Goal: Task Accomplishment & Management: Complete application form

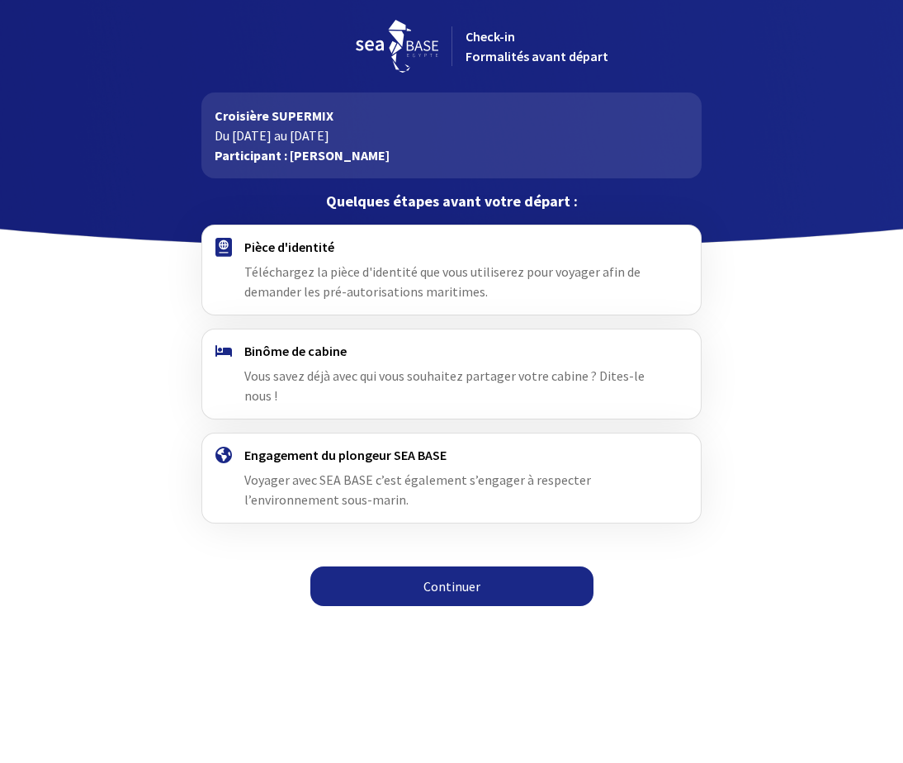
click at [446, 586] on link "Continuer" at bounding box center [451, 586] width 283 height 40
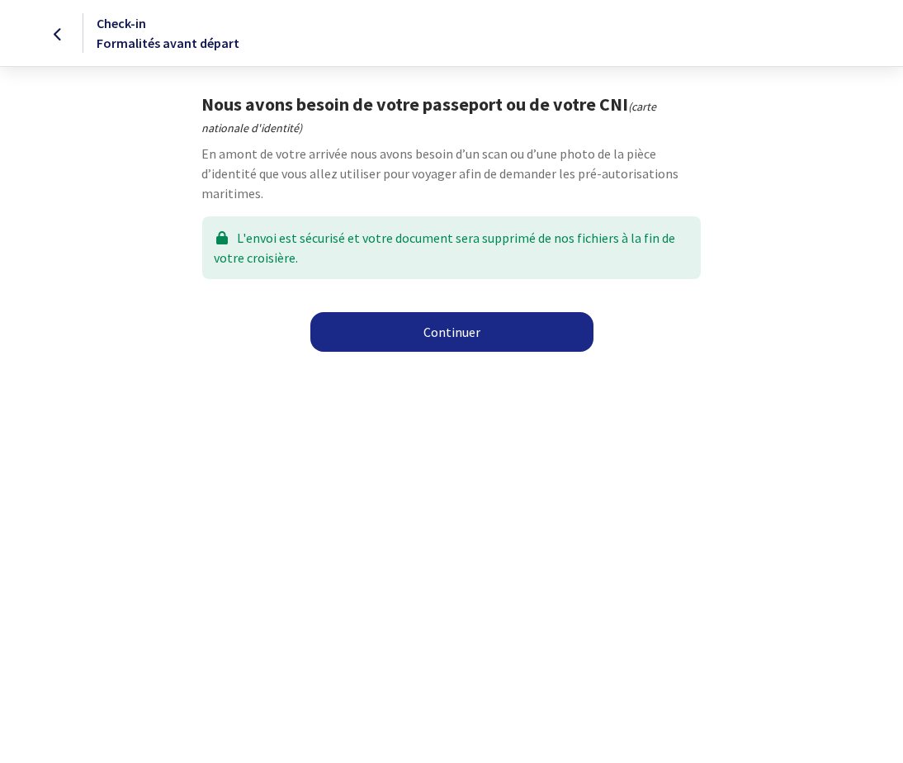
click at [453, 332] on link "Continuer" at bounding box center [451, 332] width 283 height 40
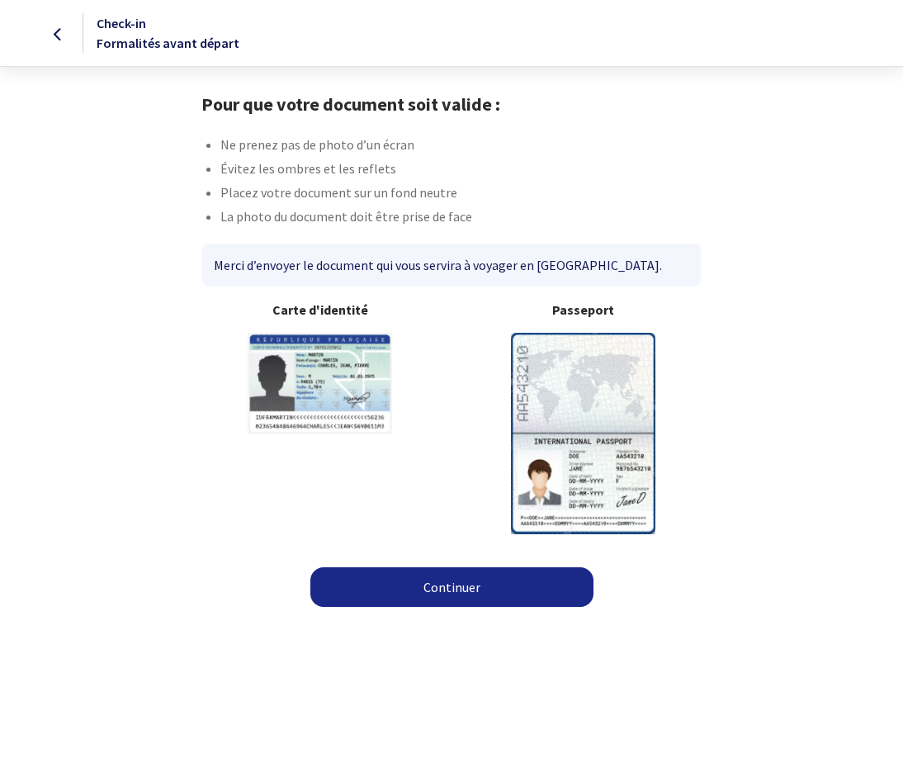
click at [451, 589] on link "Continuer" at bounding box center [451, 587] width 283 height 40
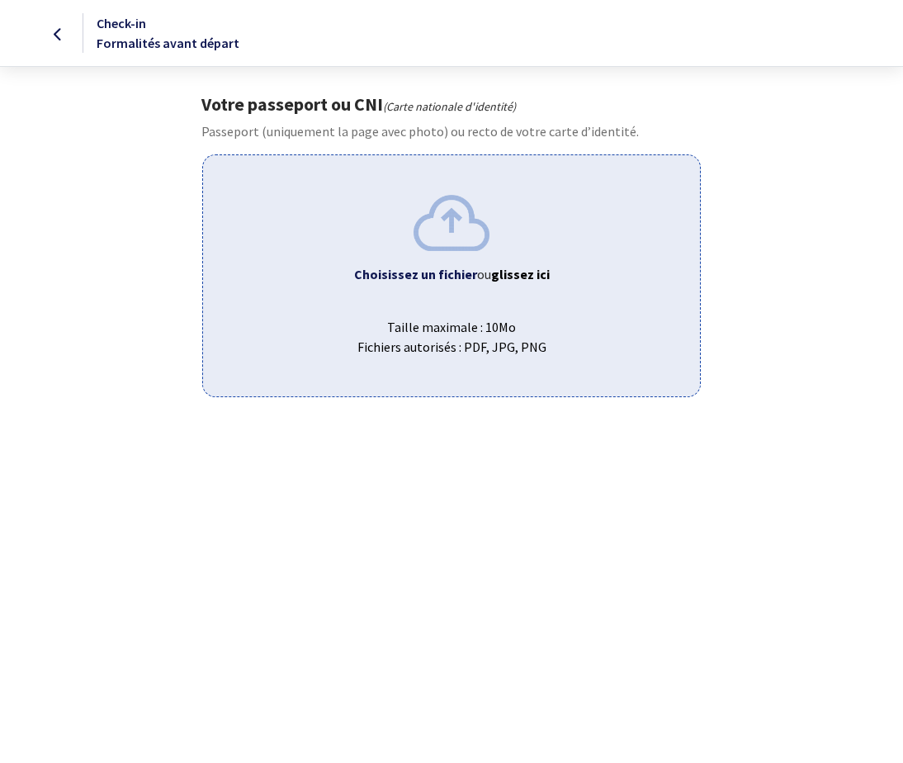
click at [480, 250] on img at bounding box center [452, 222] width 76 height 55
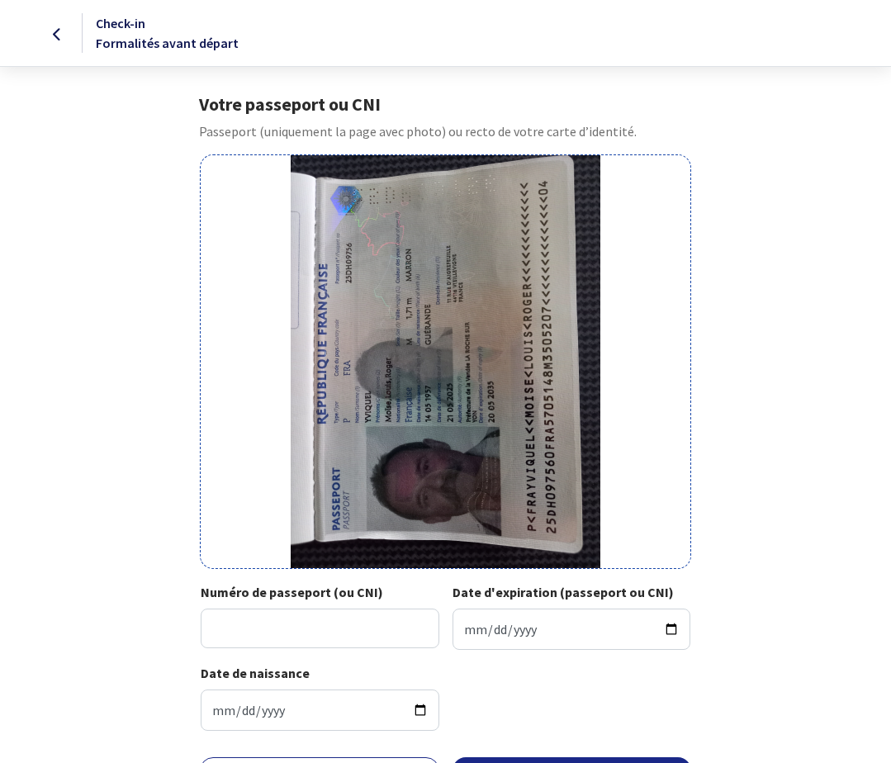
scroll to position [83, 0]
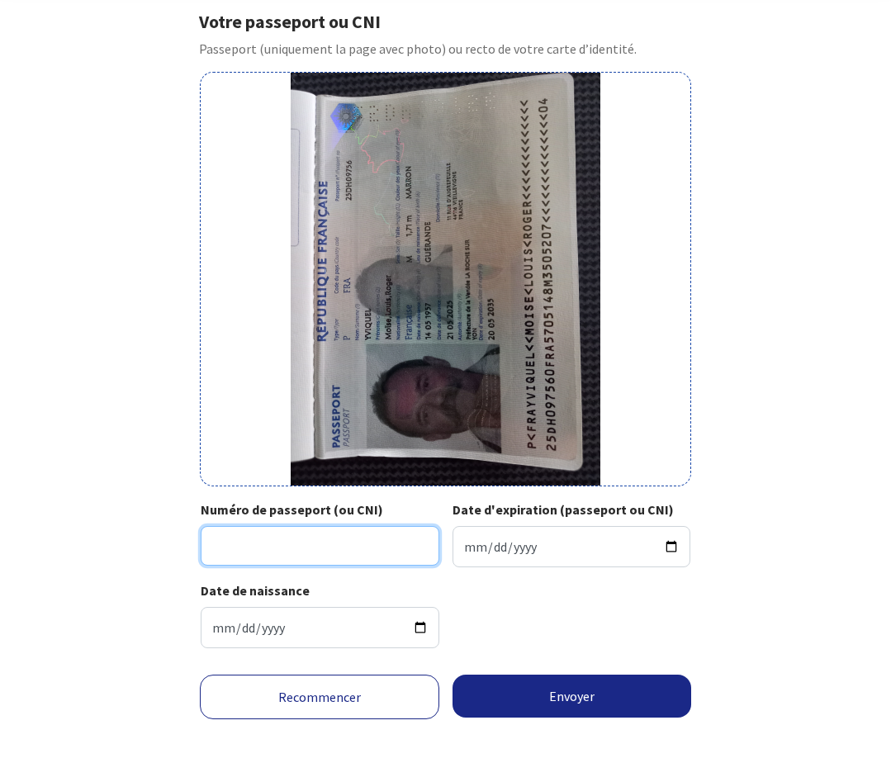
click at [301, 556] on input "Numéro de passeport (ou CNI)" at bounding box center [320, 546] width 239 height 40
type input "25DH09756"
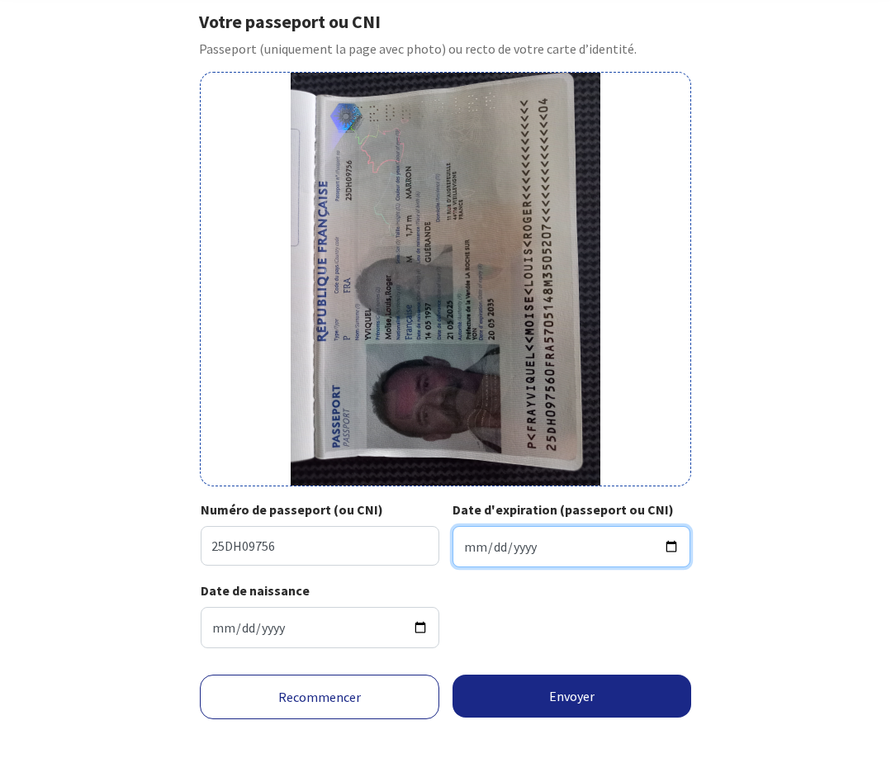
click at [675, 541] on input "Date d'expiration (passeport ou CNI)" at bounding box center [571, 546] width 239 height 41
type input "2035-05-20"
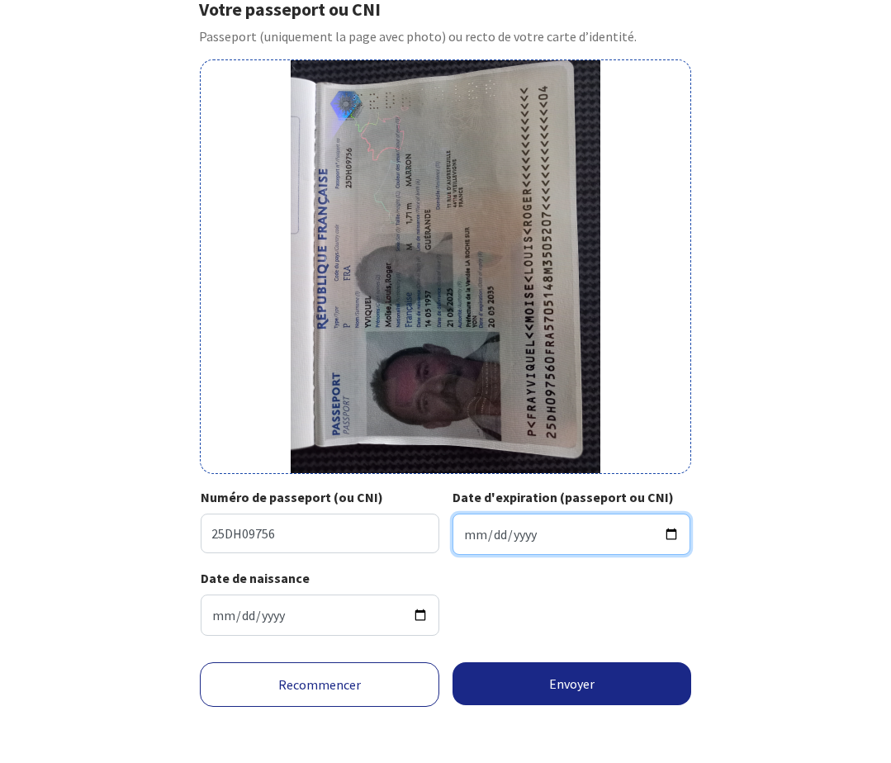
scroll to position [98, 0]
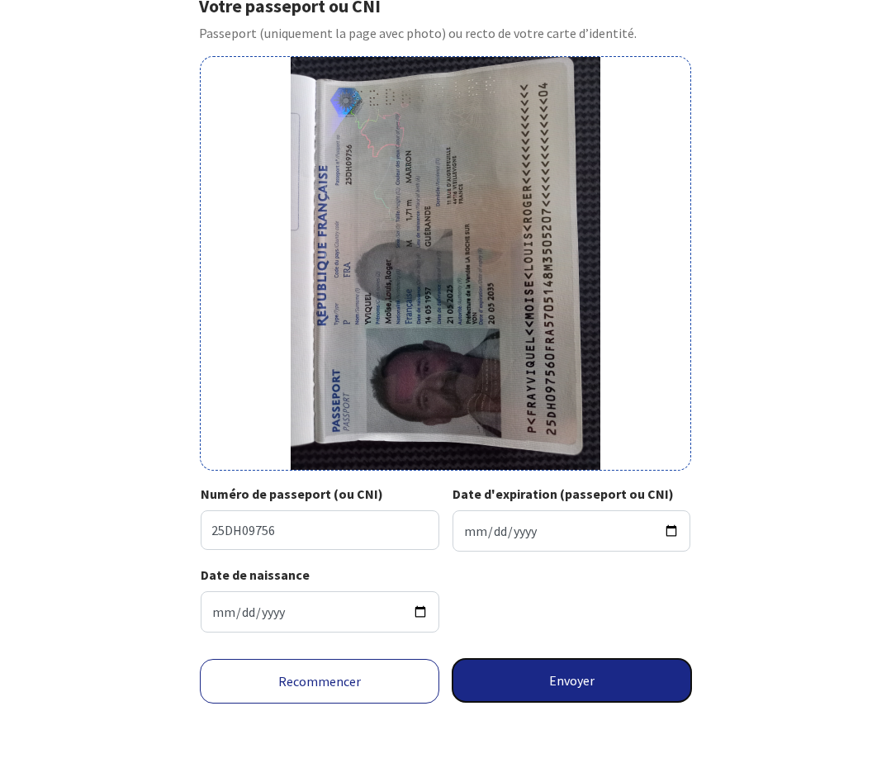
click at [545, 673] on button "Envoyer" at bounding box center [571, 680] width 239 height 43
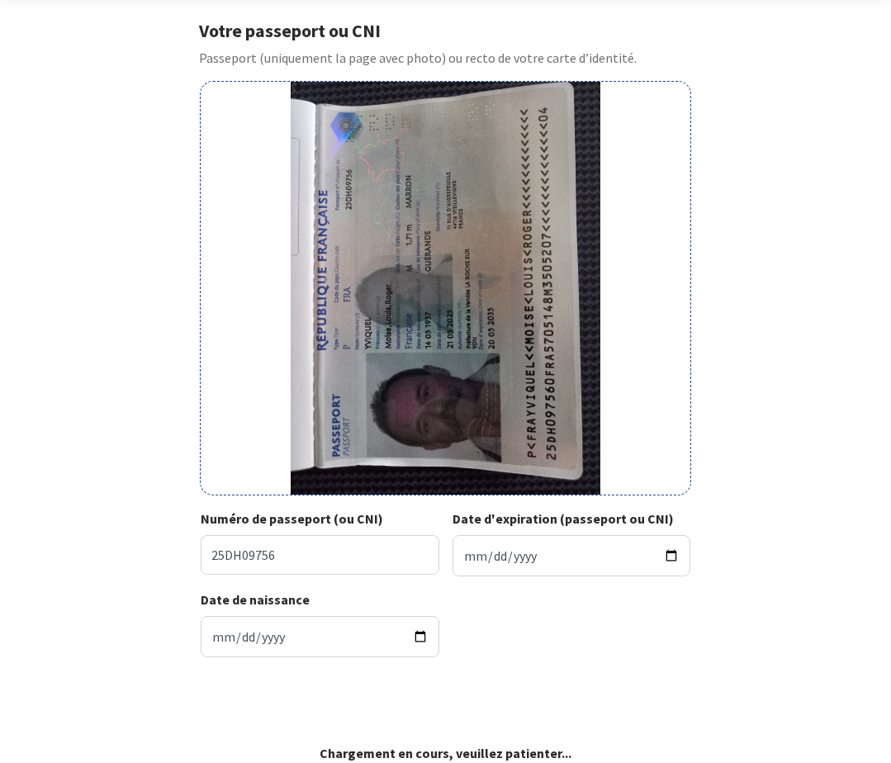
scroll to position [73, 0]
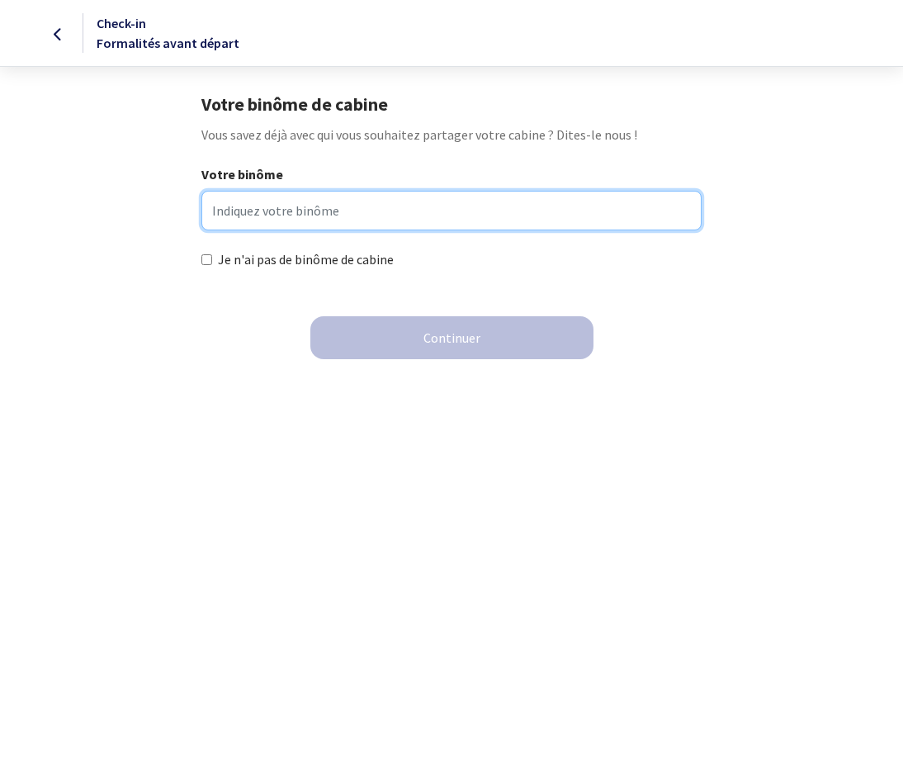
click at [217, 209] on input "Votre binôme" at bounding box center [451, 211] width 500 height 40
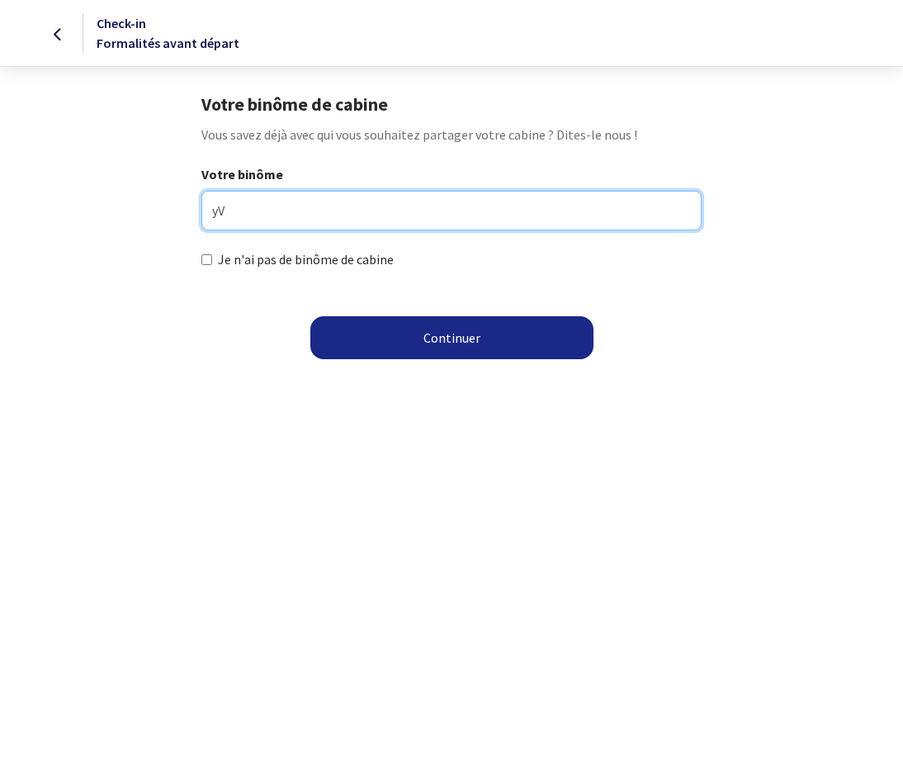
type input "y"
click at [253, 209] on input "Yves" at bounding box center [451, 211] width 500 height 40
type input "Yves LEROUX"
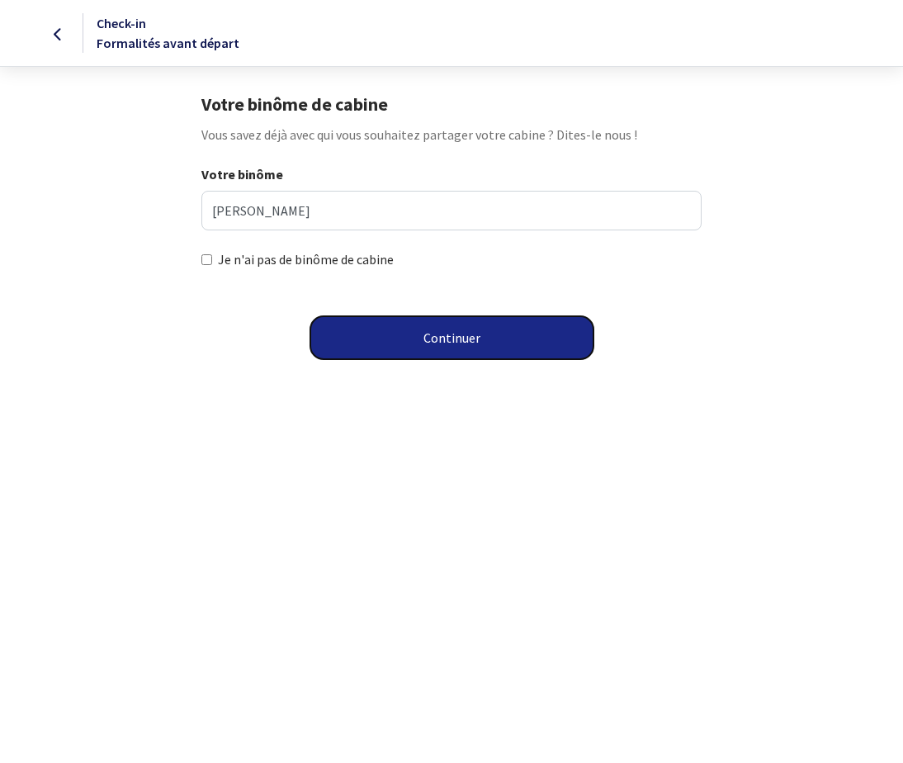
click at [455, 338] on button "Continuer" at bounding box center [451, 337] width 283 height 43
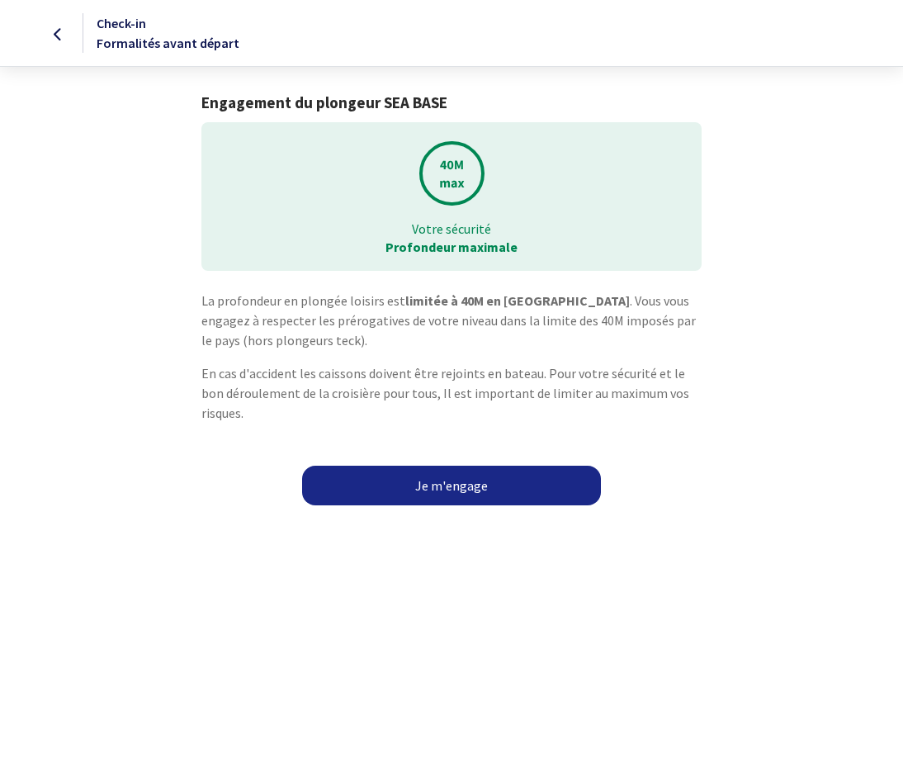
click at [462, 468] on link "Je m'engage" at bounding box center [451, 486] width 299 height 40
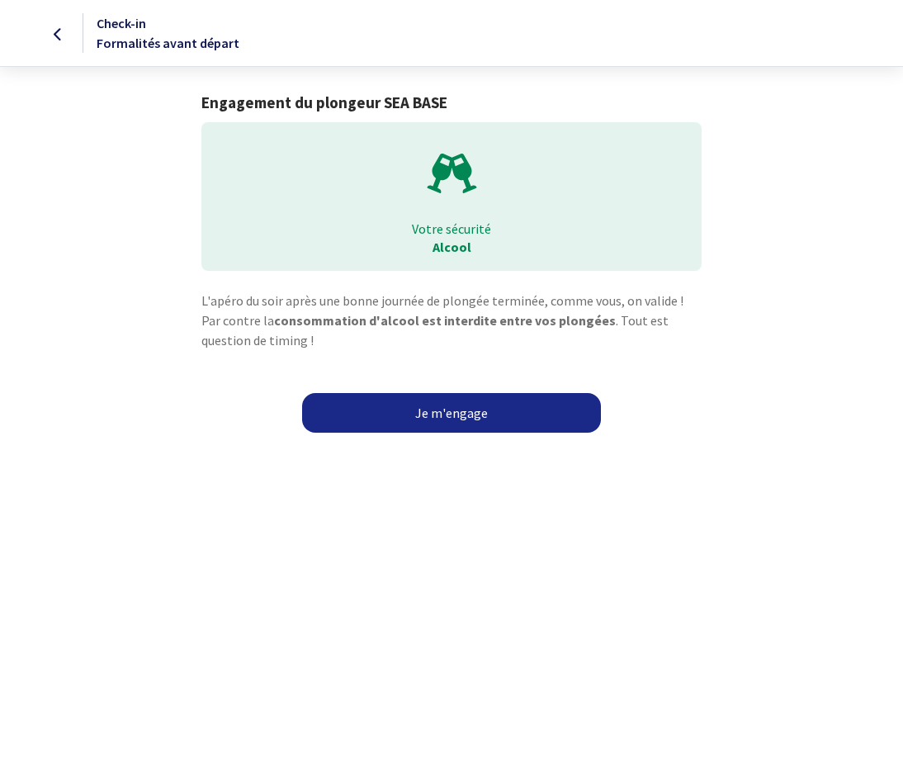
click at [434, 413] on link "Je m'engage" at bounding box center [451, 413] width 299 height 40
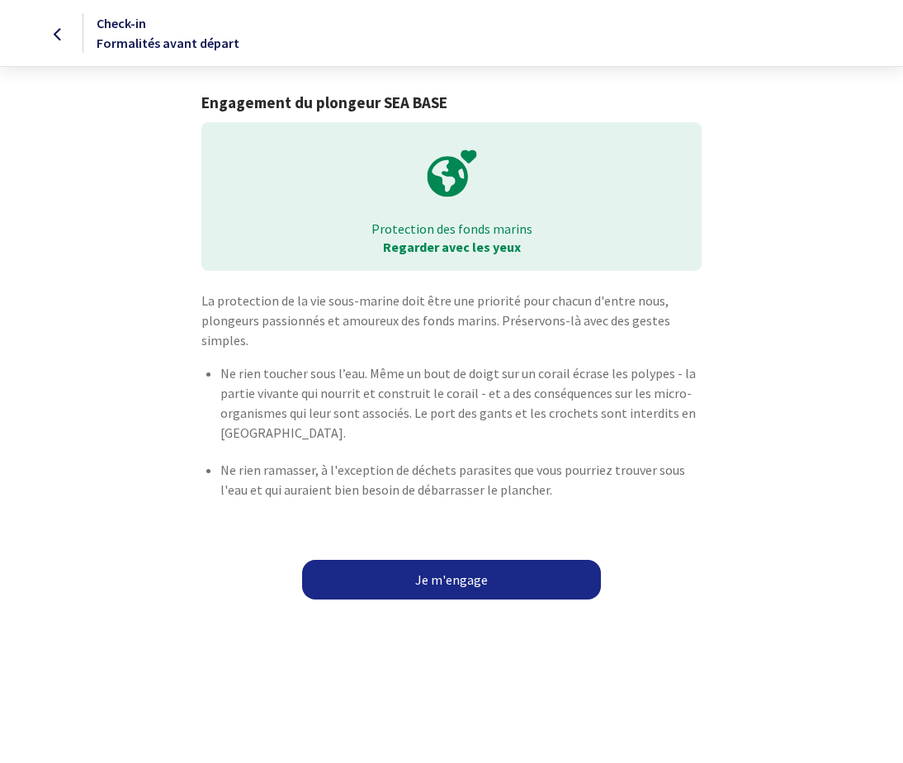
click at [447, 579] on link "Je m'engage" at bounding box center [451, 580] width 299 height 40
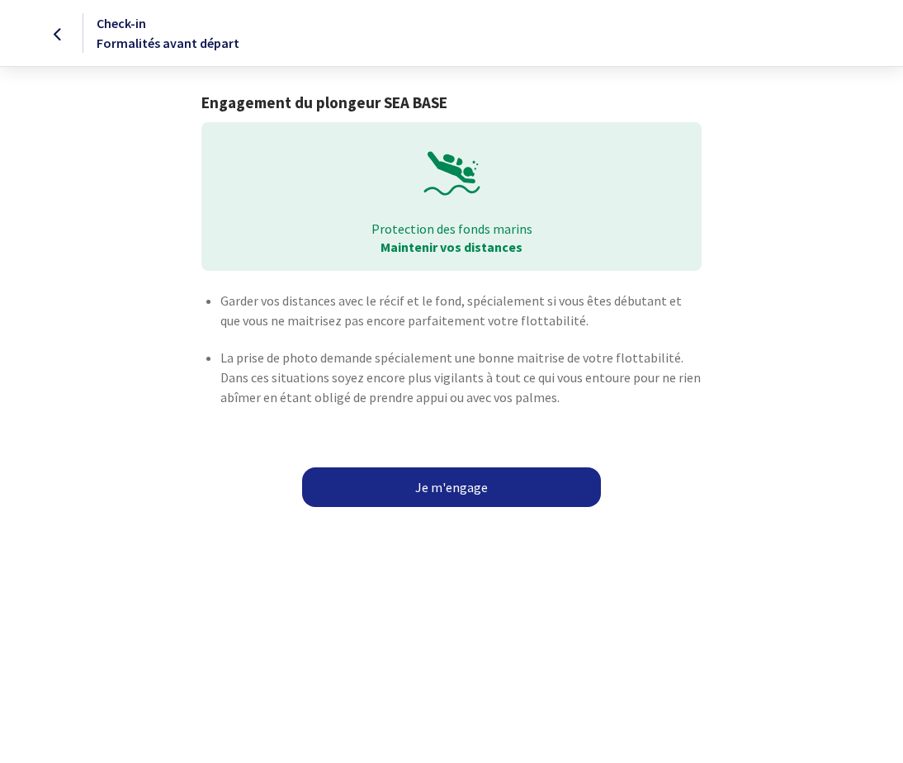
click at [466, 481] on link "Je m'engage" at bounding box center [451, 487] width 299 height 40
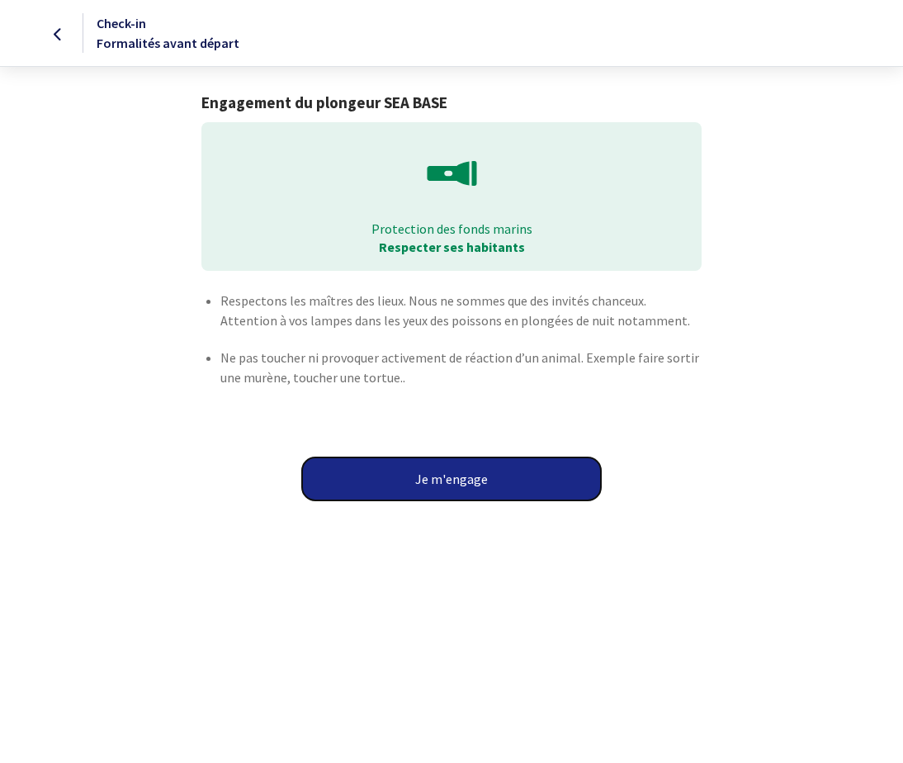
click at [456, 475] on button "Je m'engage" at bounding box center [451, 478] width 299 height 43
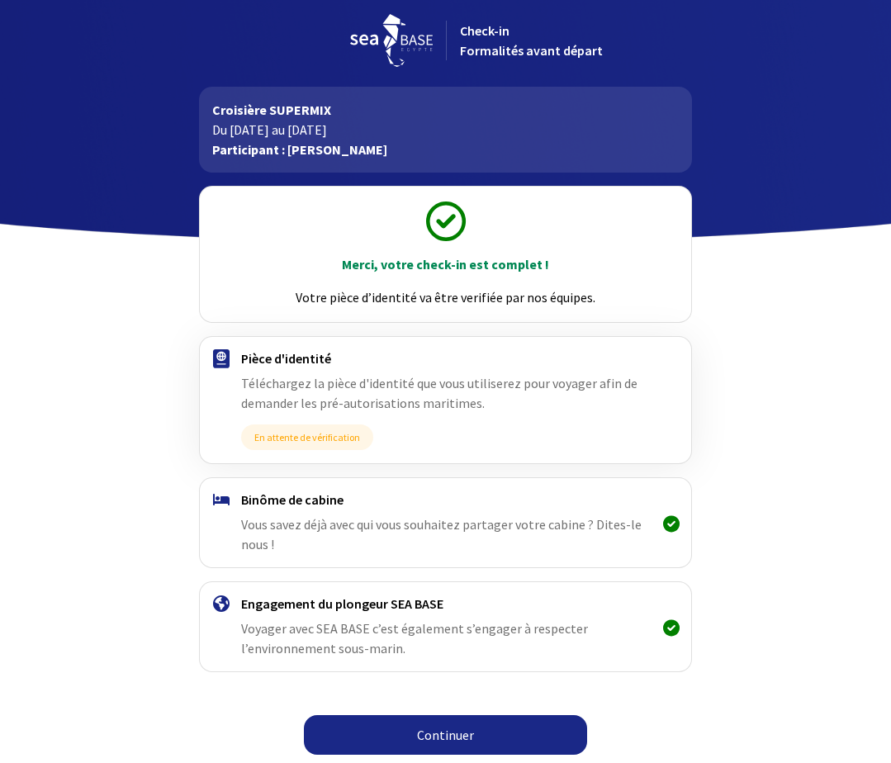
scroll to position [7, 0]
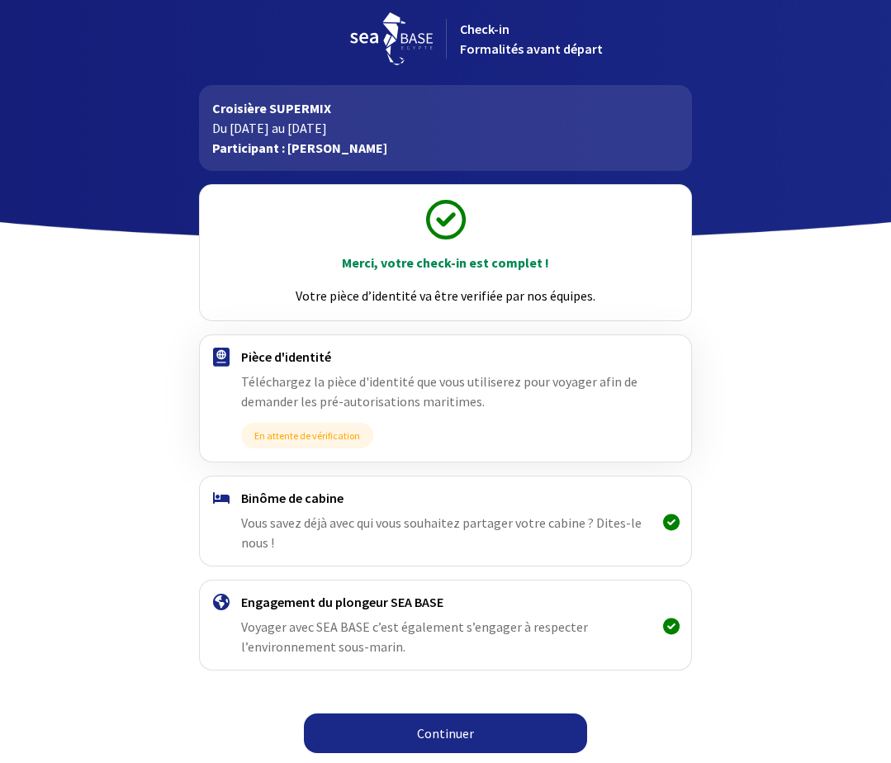
click at [444, 732] on link "Continuer" at bounding box center [445, 733] width 283 height 40
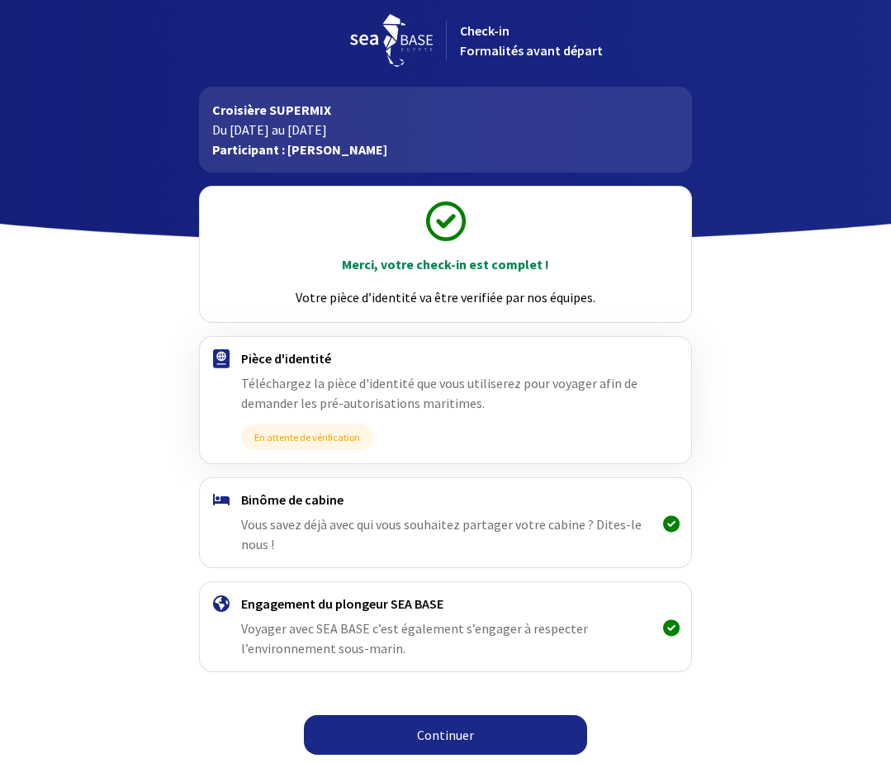
scroll to position [7, 0]
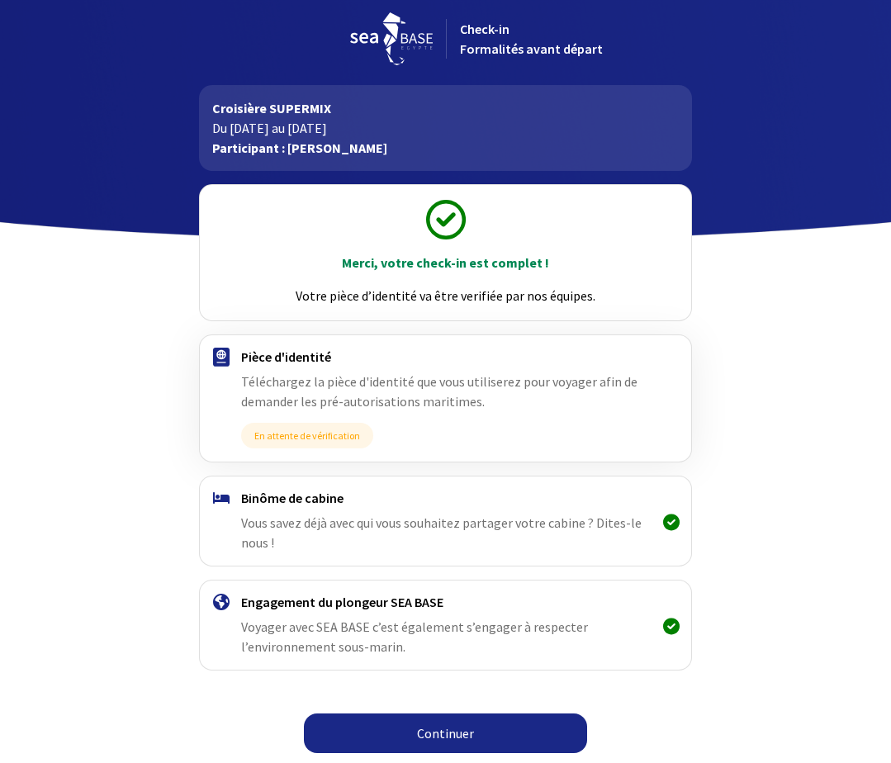
click at [445, 729] on link "Continuer" at bounding box center [445, 733] width 283 height 40
